Goal: Task Accomplishment & Management: Complete application form

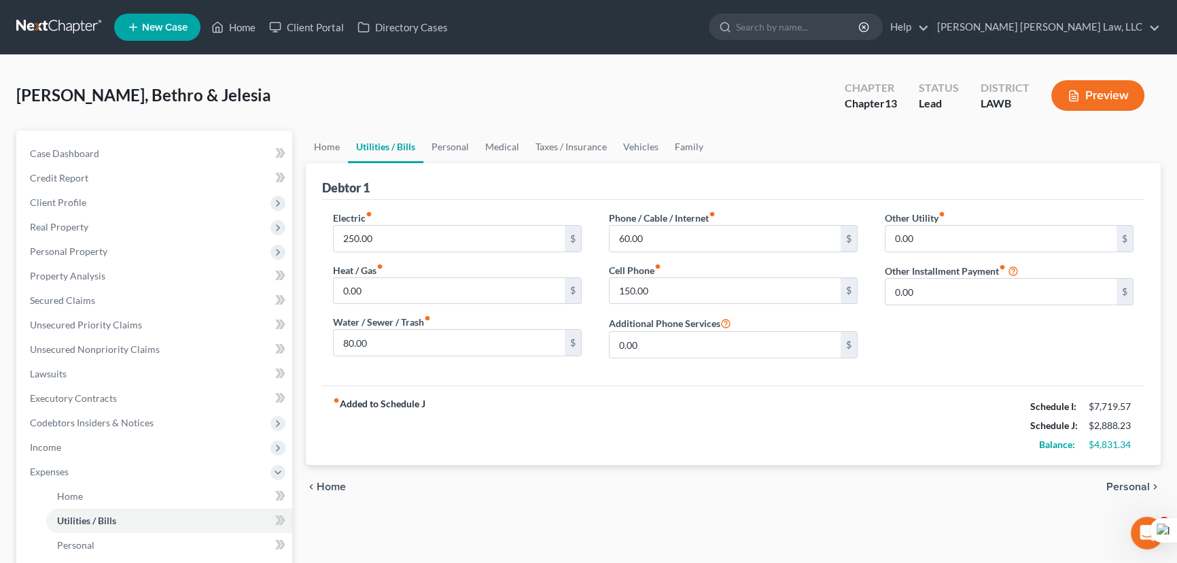
click at [66, 24] on link at bounding box center [59, 27] width 87 height 24
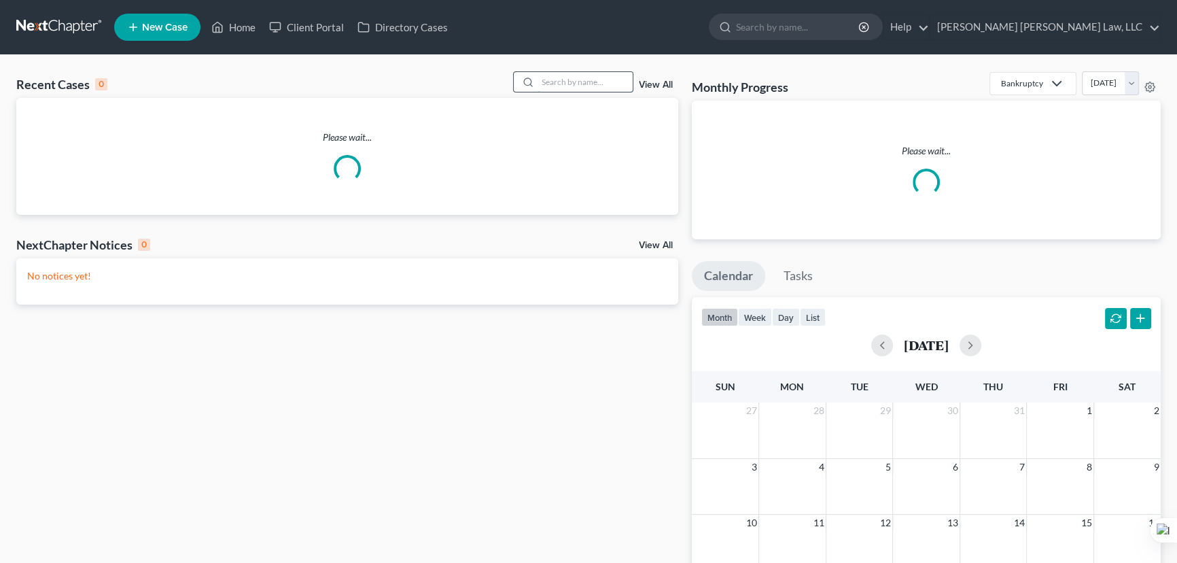
click at [554, 85] on input "search" at bounding box center [584, 82] width 95 height 20
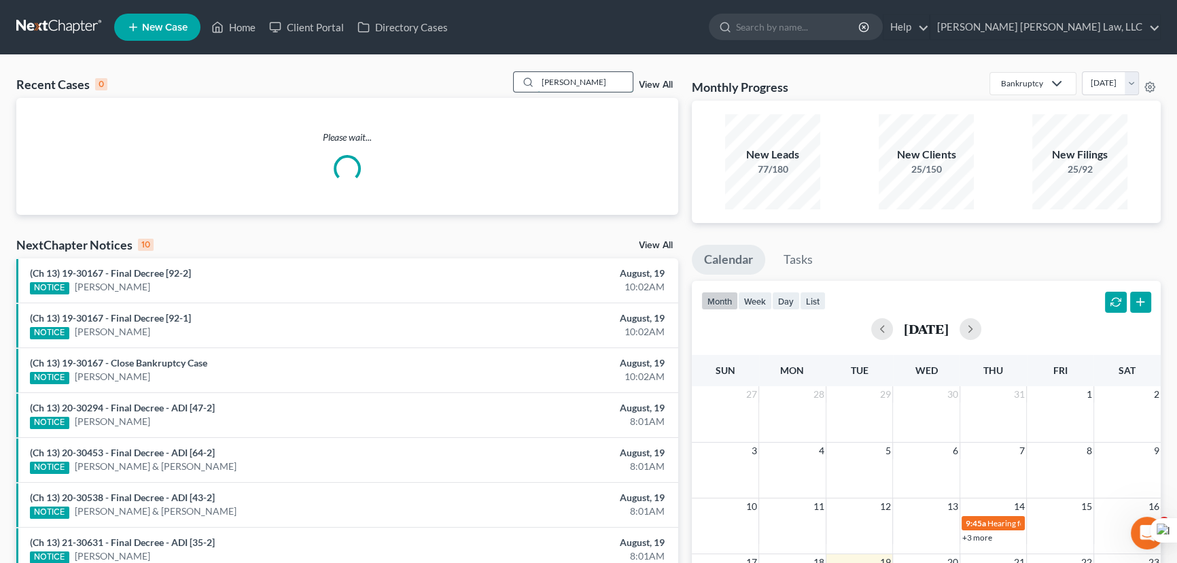
type input "[PERSON_NAME]"
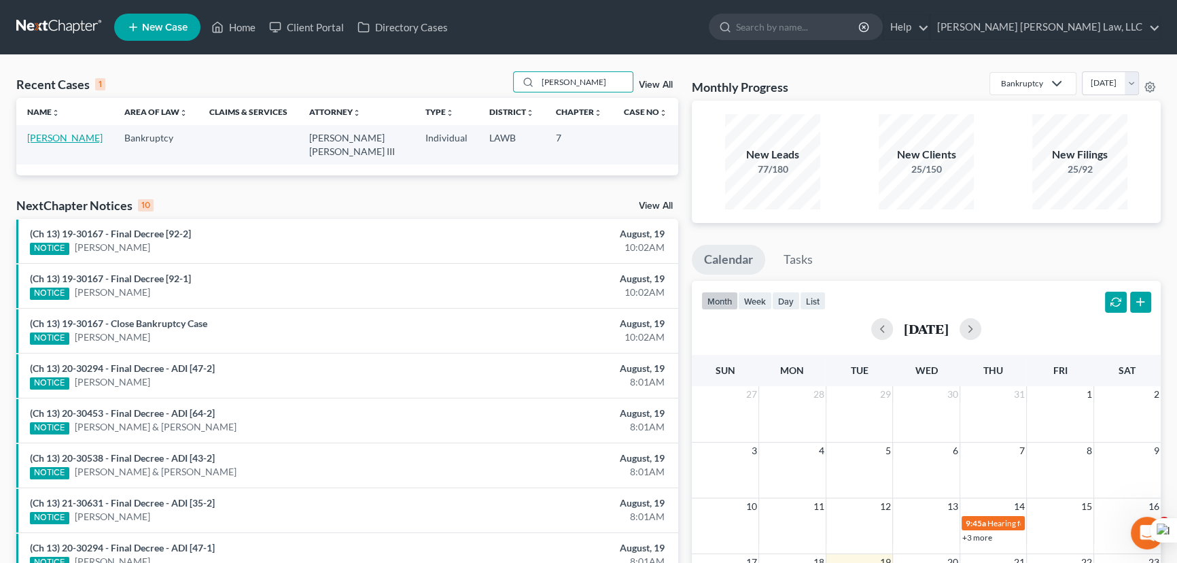
click at [54, 136] on link "[PERSON_NAME]" at bounding box center [64, 138] width 75 height 12
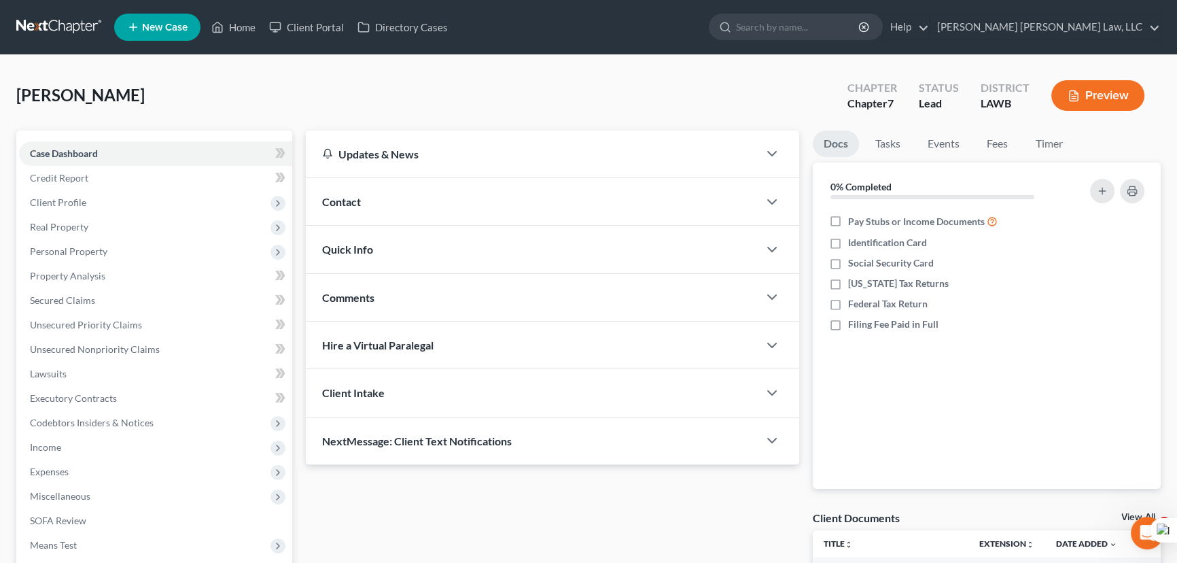
click at [71, 29] on link at bounding box center [59, 27] width 87 height 24
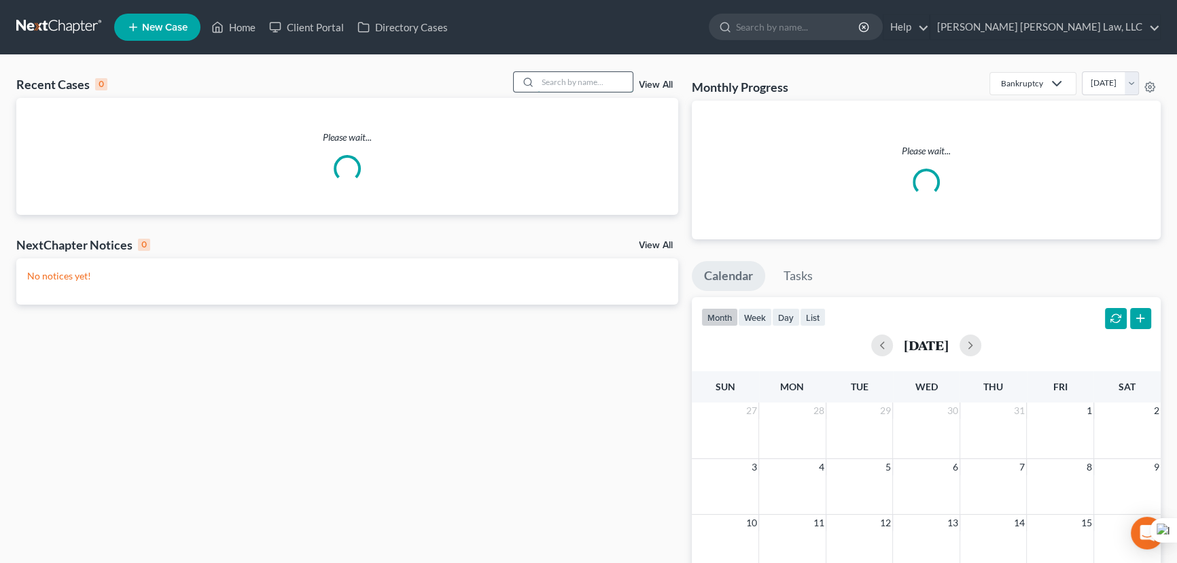
click at [571, 82] on input "search" at bounding box center [584, 82] width 95 height 20
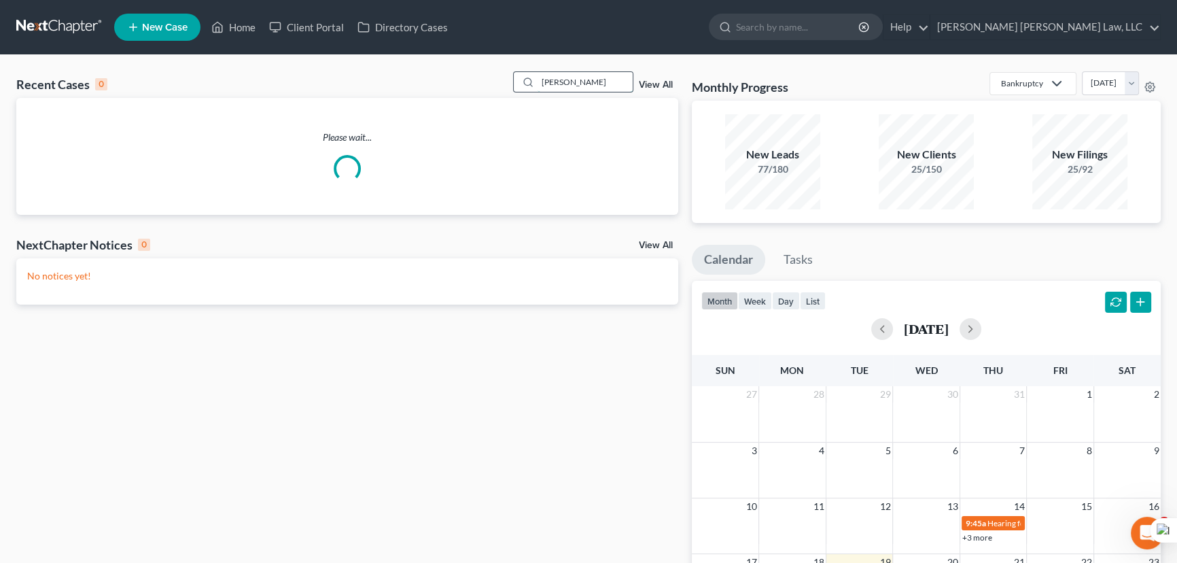
type input "johnson, erica"
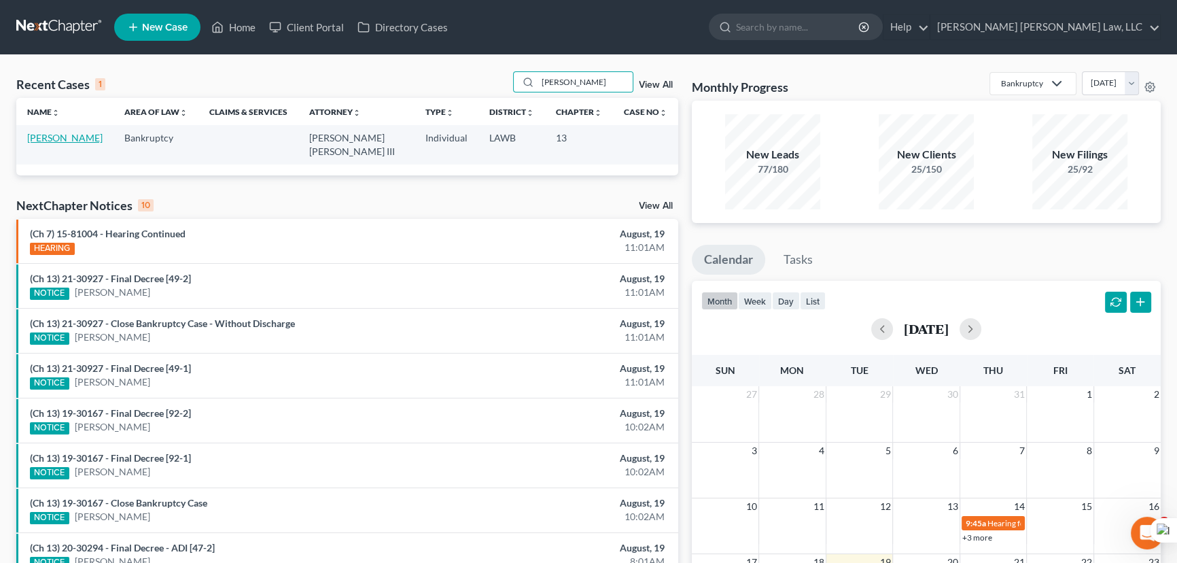
click at [60, 135] on link "Johnson, Erica" at bounding box center [64, 138] width 75 height 12
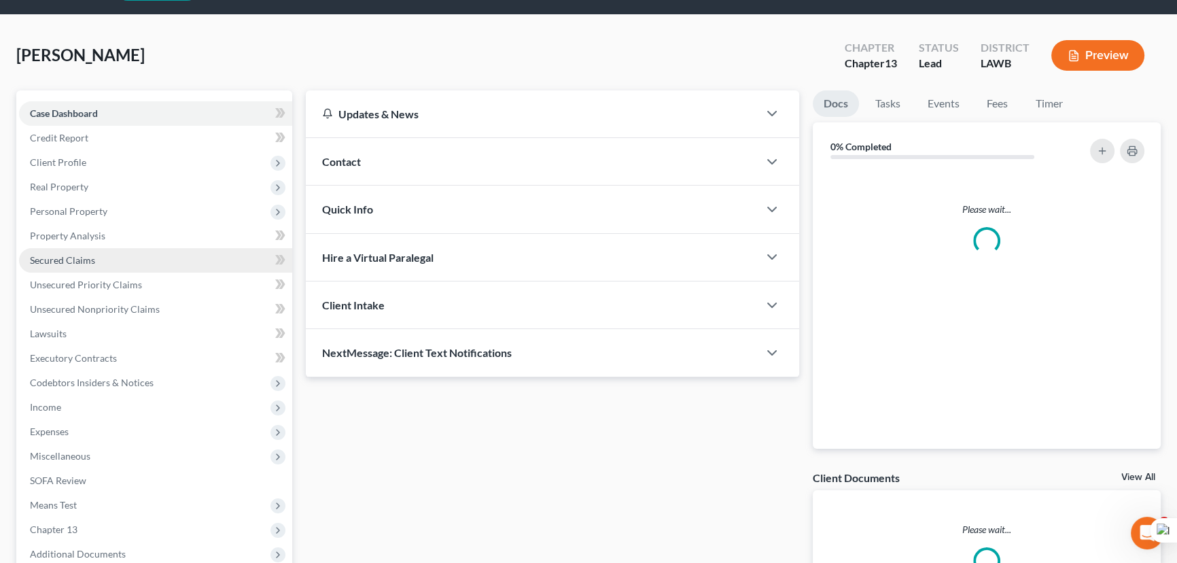
click at [104, 248] on link "Secured Claims" at bounding box center [155, 260] width 273 height 24
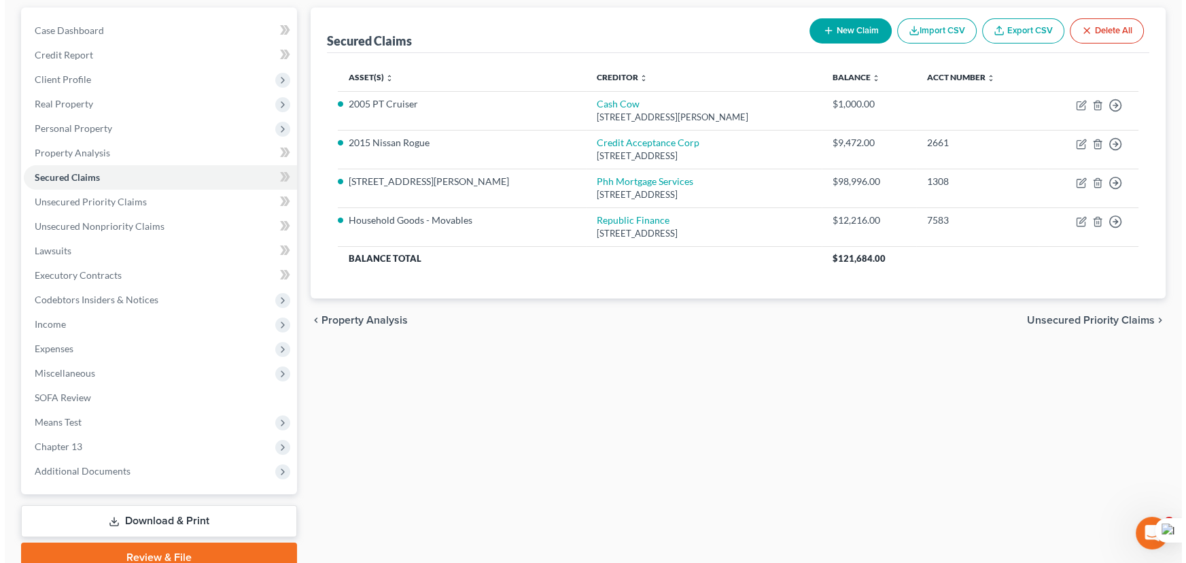
scroll to position [61, 0]
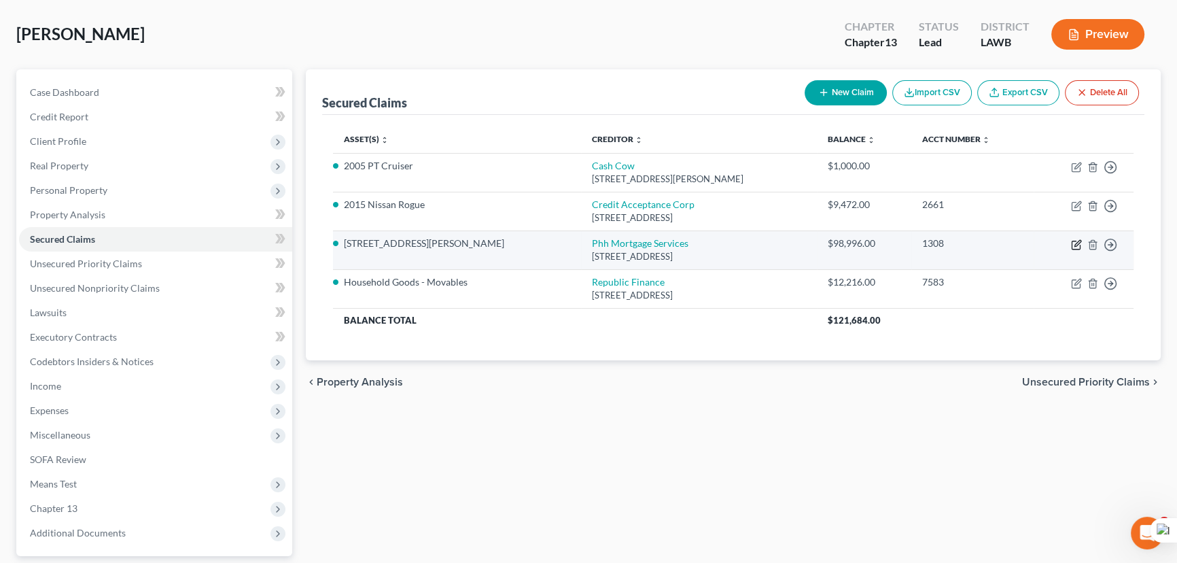
click at [1074, 241] on icon "button" at bounding box center [1076, 245] width 8 height 8
select select "33"
select select "0"
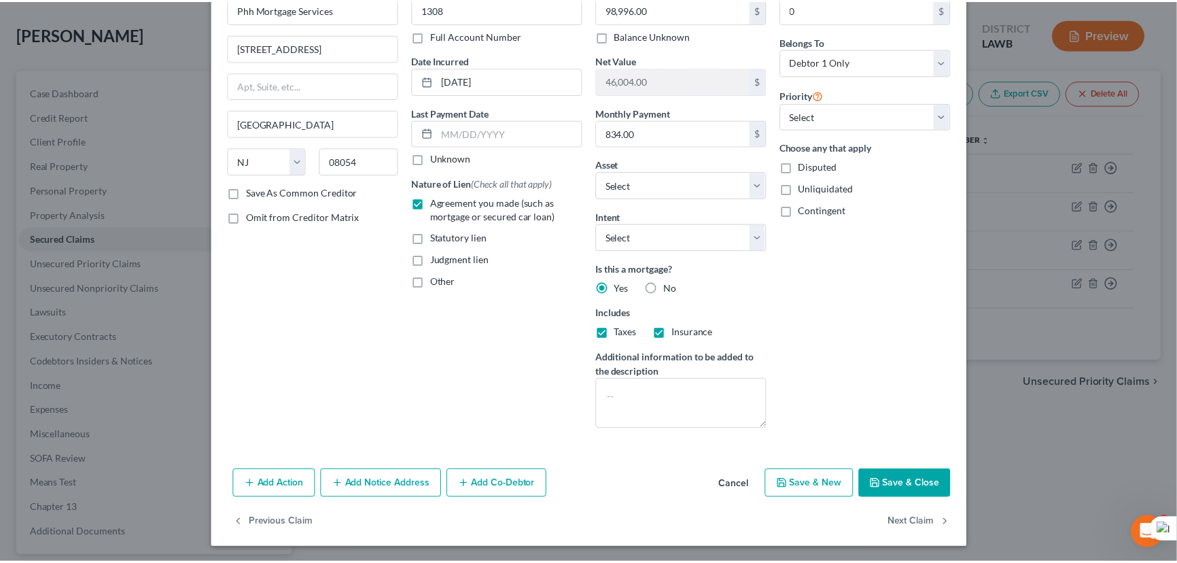
scroll to position [82, 0]
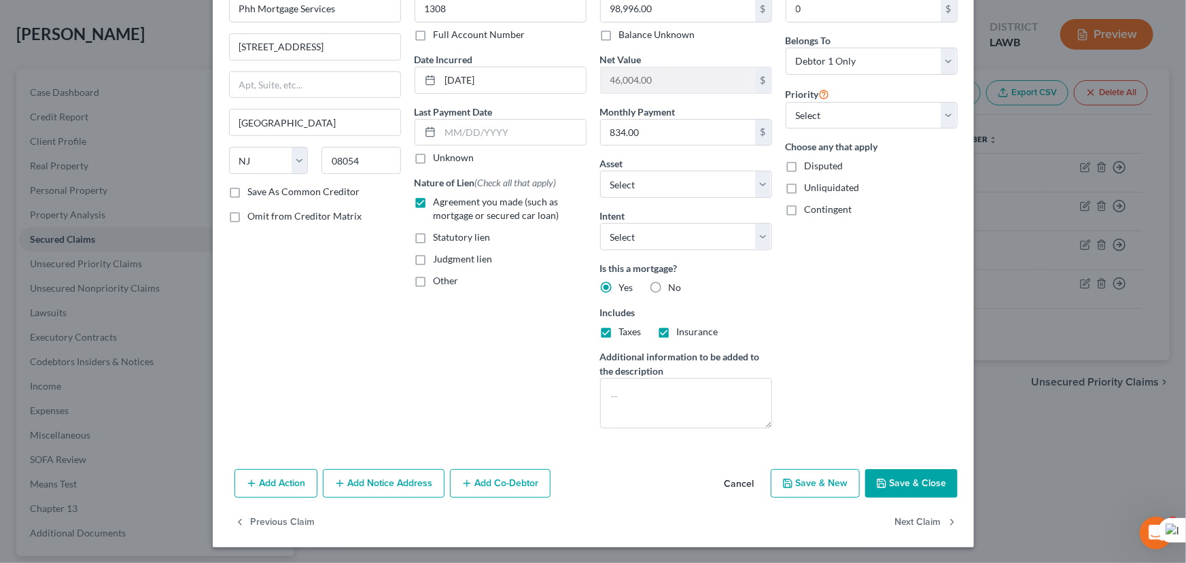
click at [938, 475] on button "Save & Close" at bounding box center [911, 483] width 92 height 29
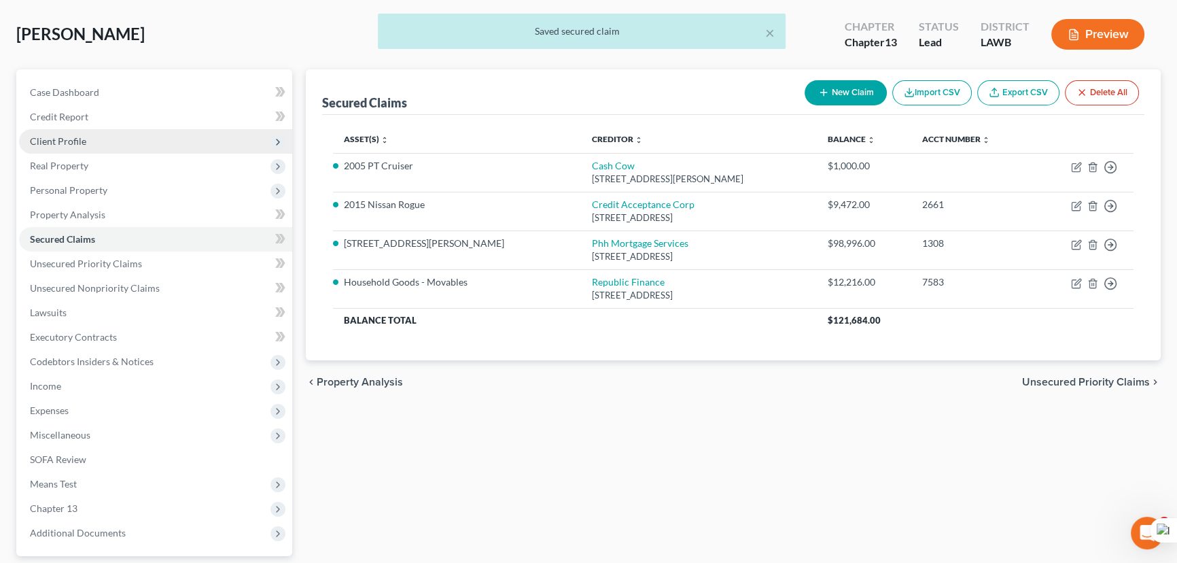
click at [109, 139] on span "Client Profile" at bounding box center [155, 141] width 273 height 24
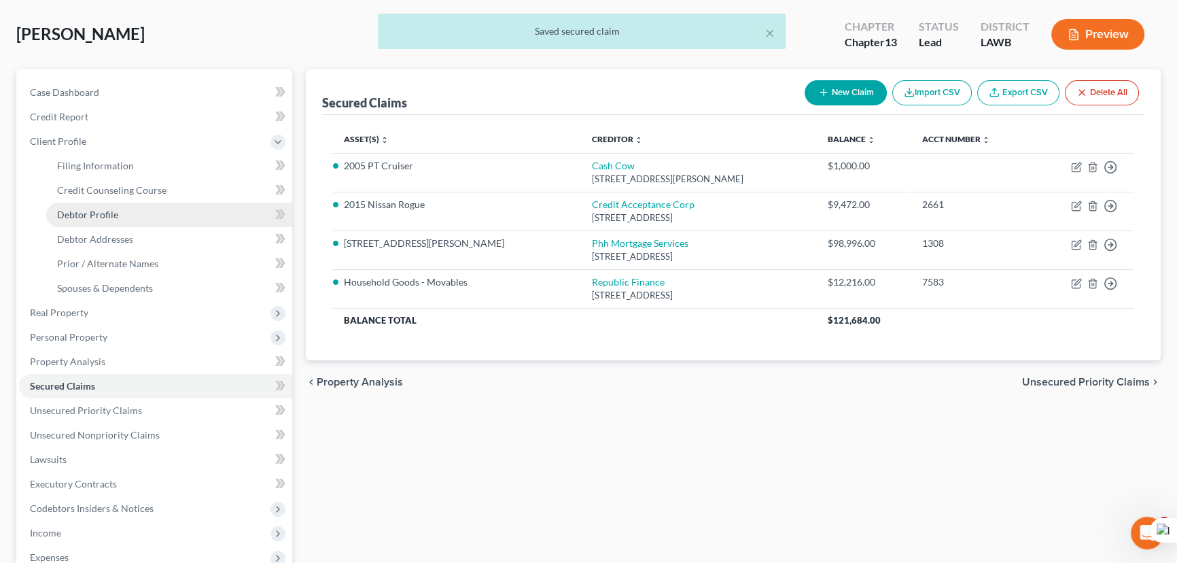
click at [122, 213] on link "Debtor Profile" at bounding box center [169, 214] width 246 height 24
select select "0"
select select "1"
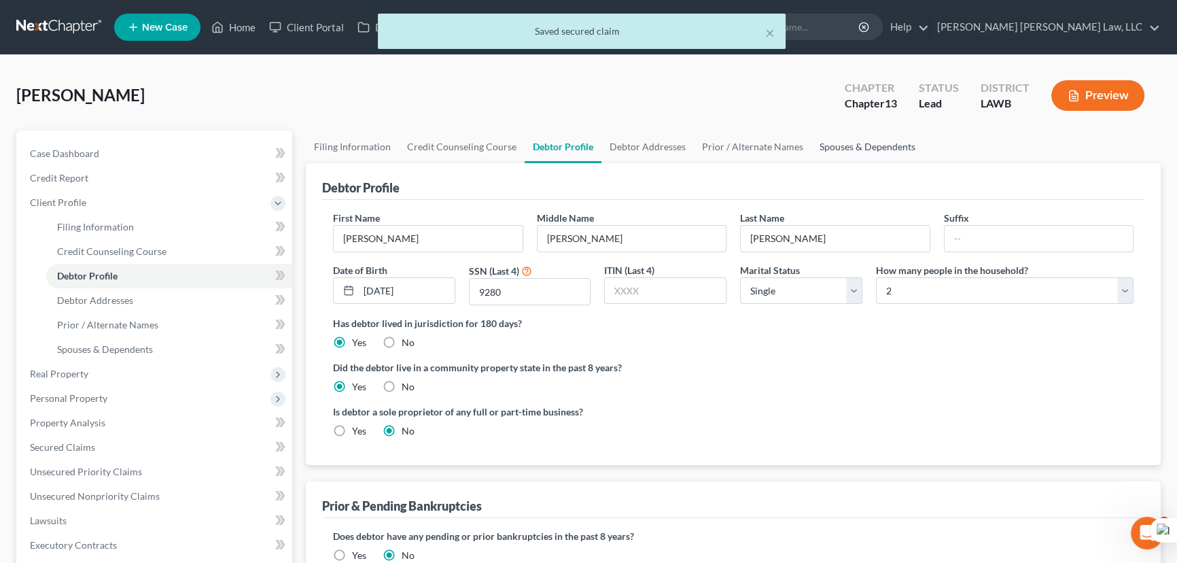
click at [858, 143] on link "Spouses & Dependents" at bounding box center [867, 146] width 112 height 33
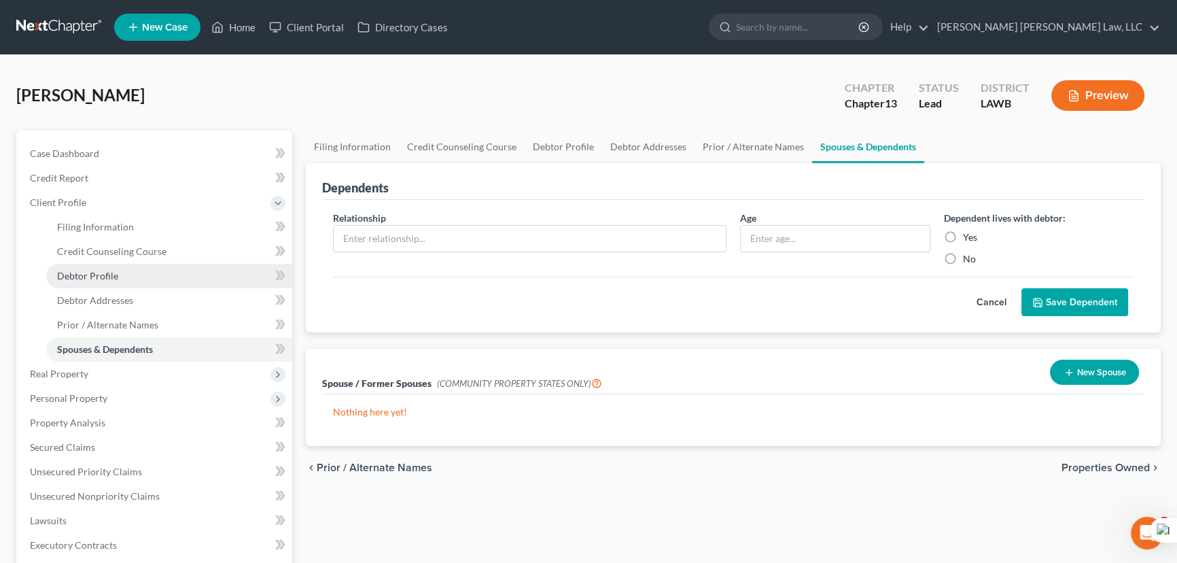
click at [88, 266] on link "Debtor Profile" at bounding box center [169, 276] width 246 height 24
select select "0"
select select "1"
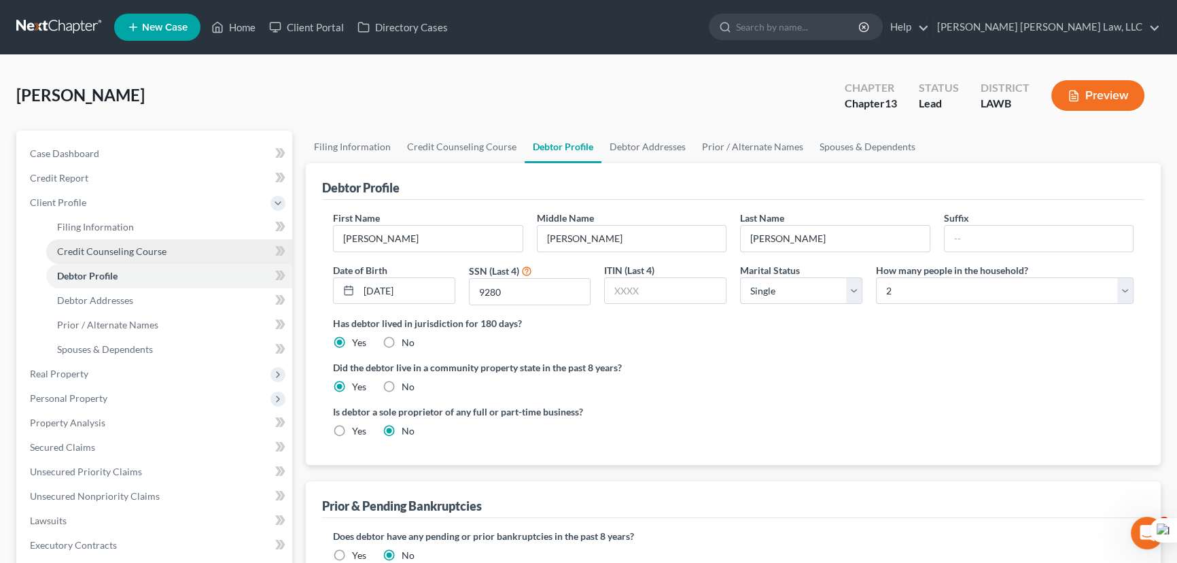
click at [131, 248] on span "Credit Counseling Course" at bounding box center [111, 251] width 109 height 12
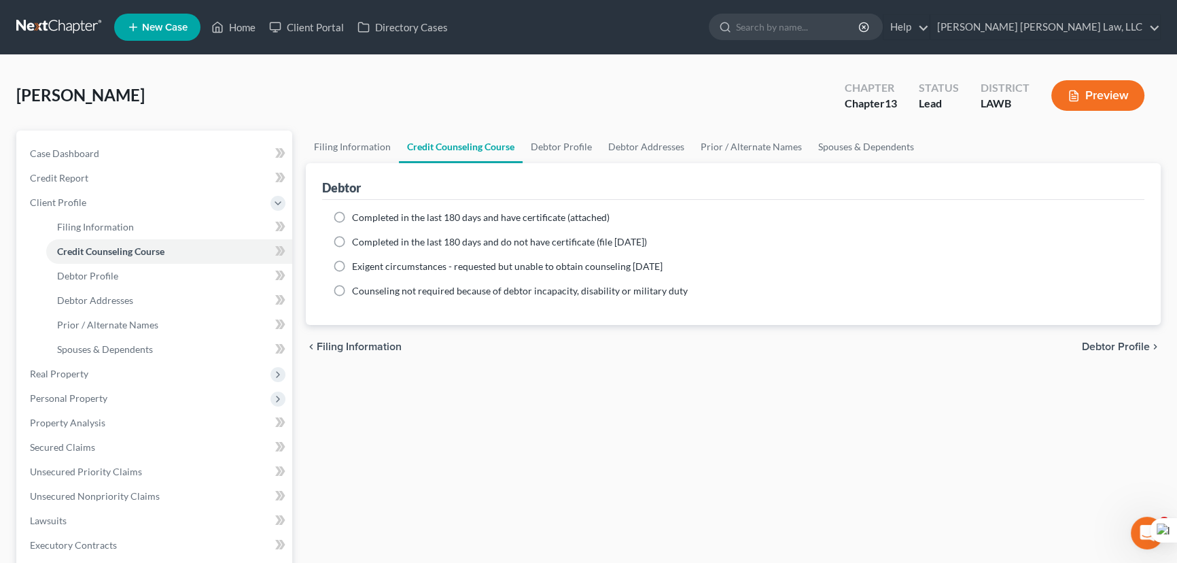
click at [352, 241] on label "Completed in the last 180 days and do not have certificate (file within 14 days)" at bounding box center [499, 242] width 295 height 14
click at [357, 241] on input "Completed in the last 180 days and do not have certificate (file within 14 days)" at bounding box center [361, 239] width 9 height 9
radio input "true"
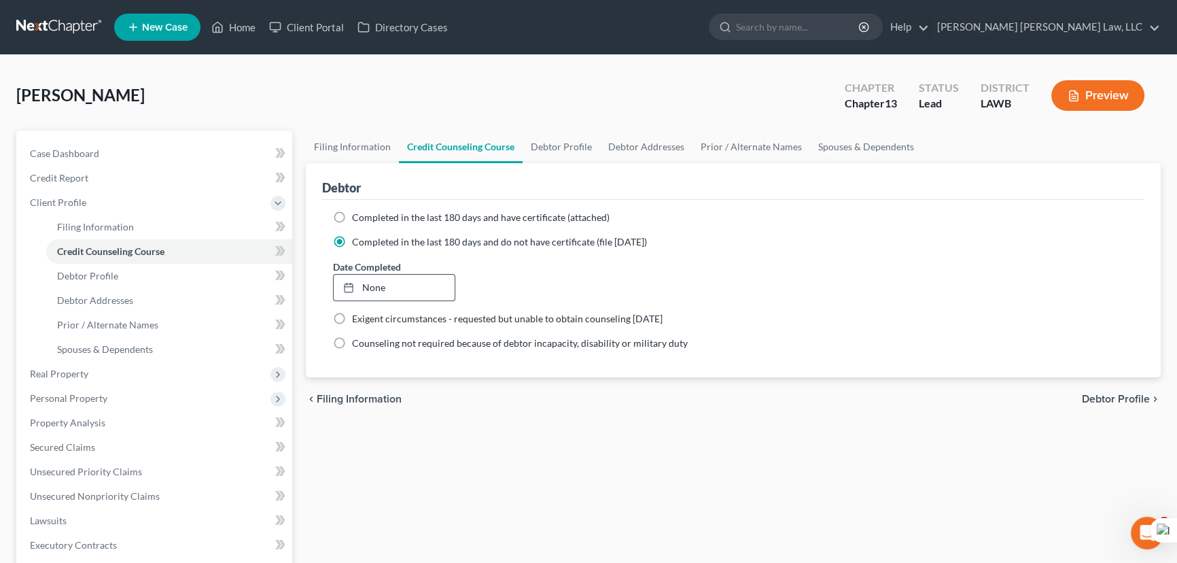
click at [398, 285] on link "None" at bounding box center [394, 288] width 121 height 26
type input "8/19/2025"
click at [115, 292] on link "Debtor Addresses" at bounding box center [169, 300] width 246 height 24
